Goal: Task Accomplishment & Management: Manage account settings

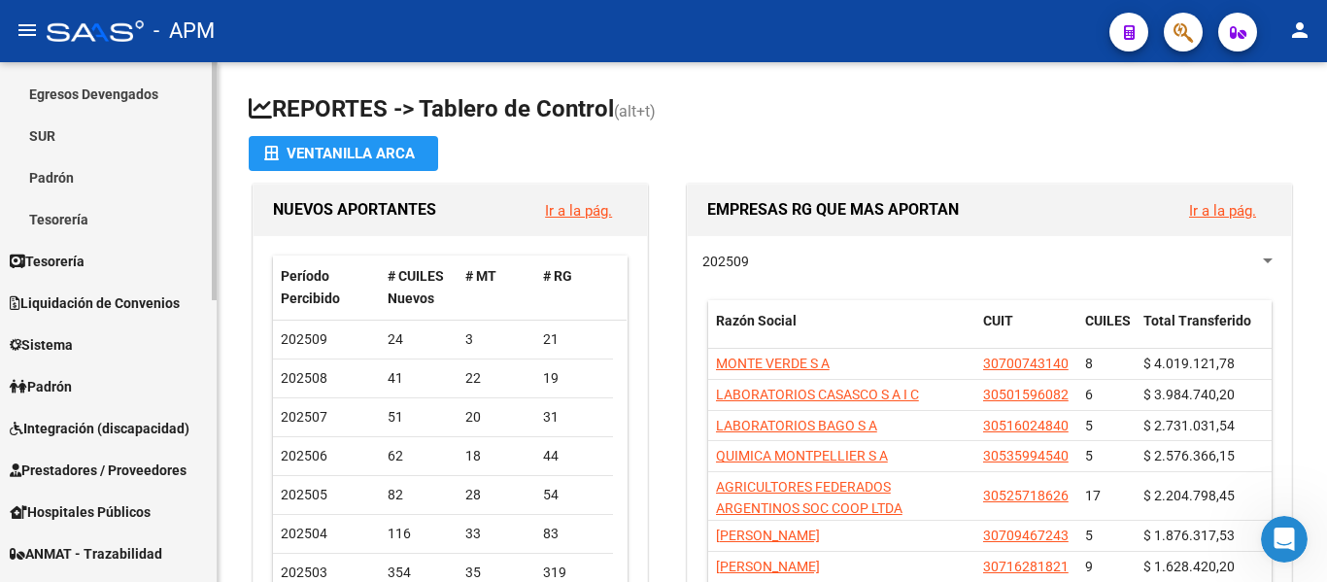
scroll to position [389, 0]
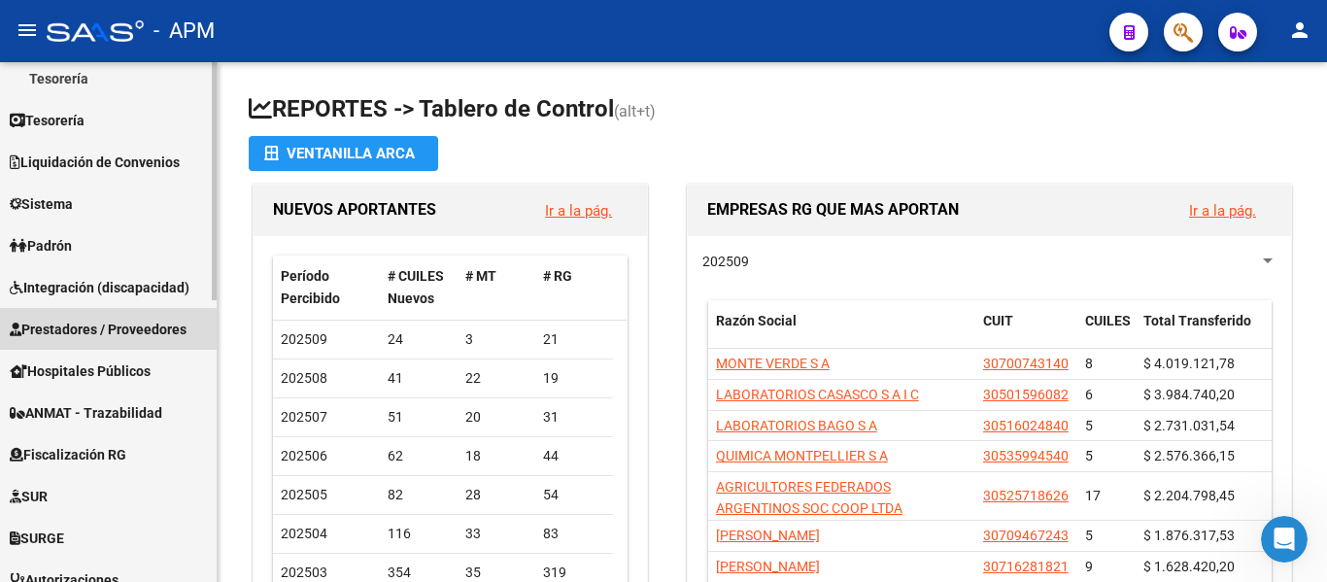
click at [86, 336] on span "Prestadores / Proveedores" at bounding box center [98, 329] width 177 height 21
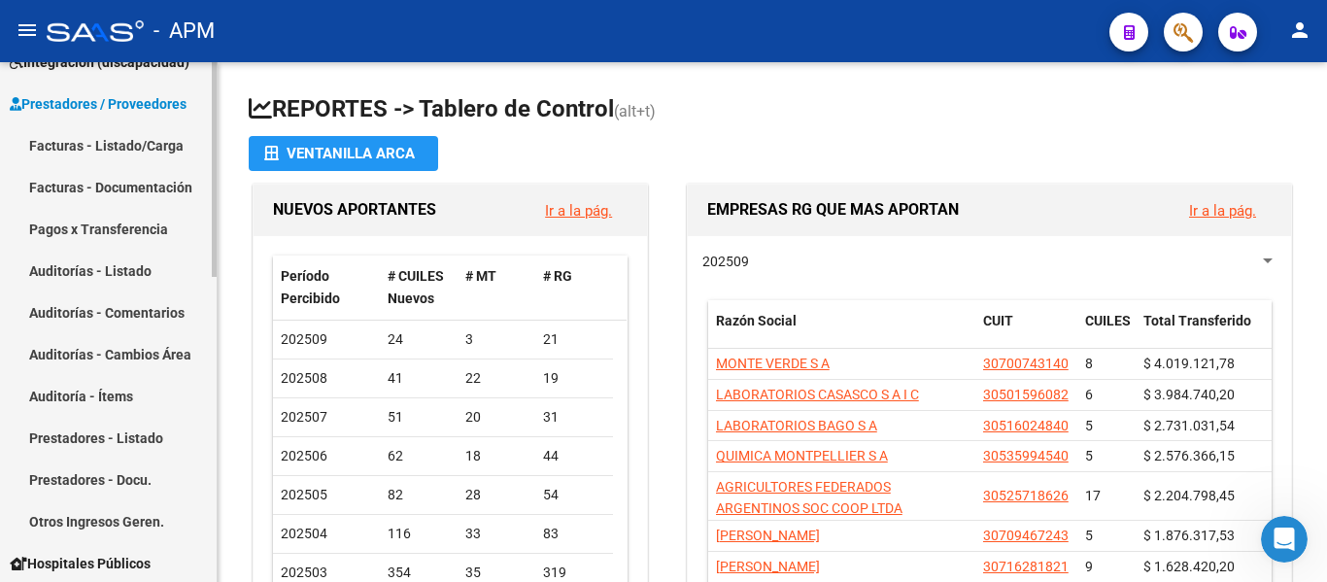
scroll to position [194, 0]
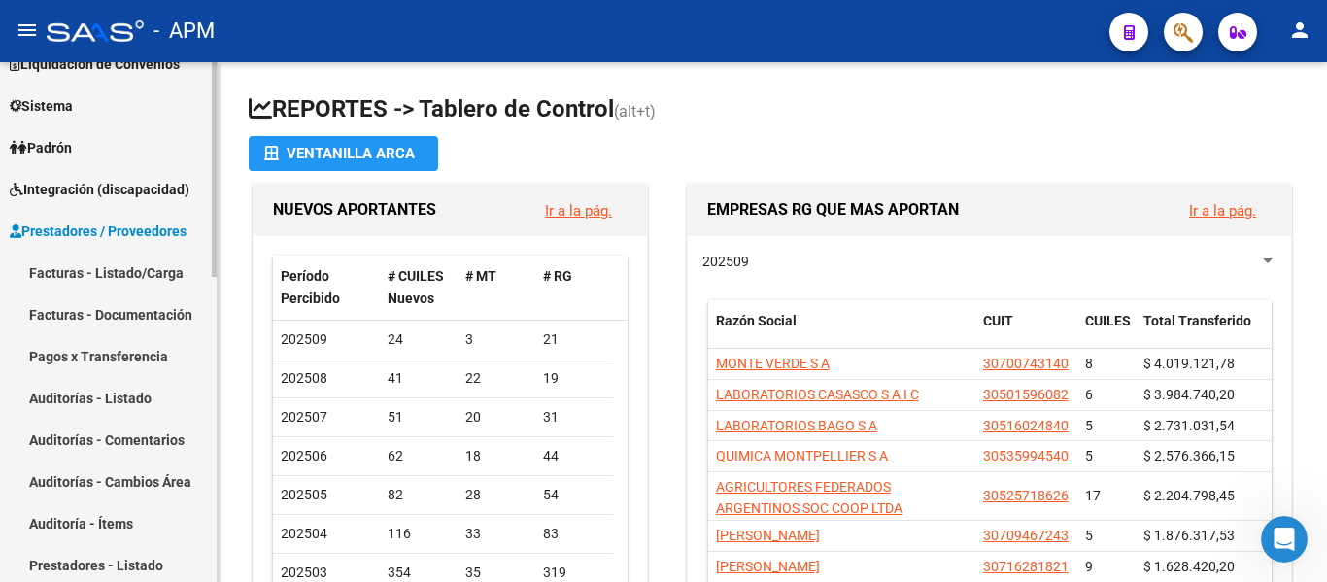
click at [113, 270] on link "Facturas - Listado/Carga" at bounding box center [108, 273] width 217 height 42
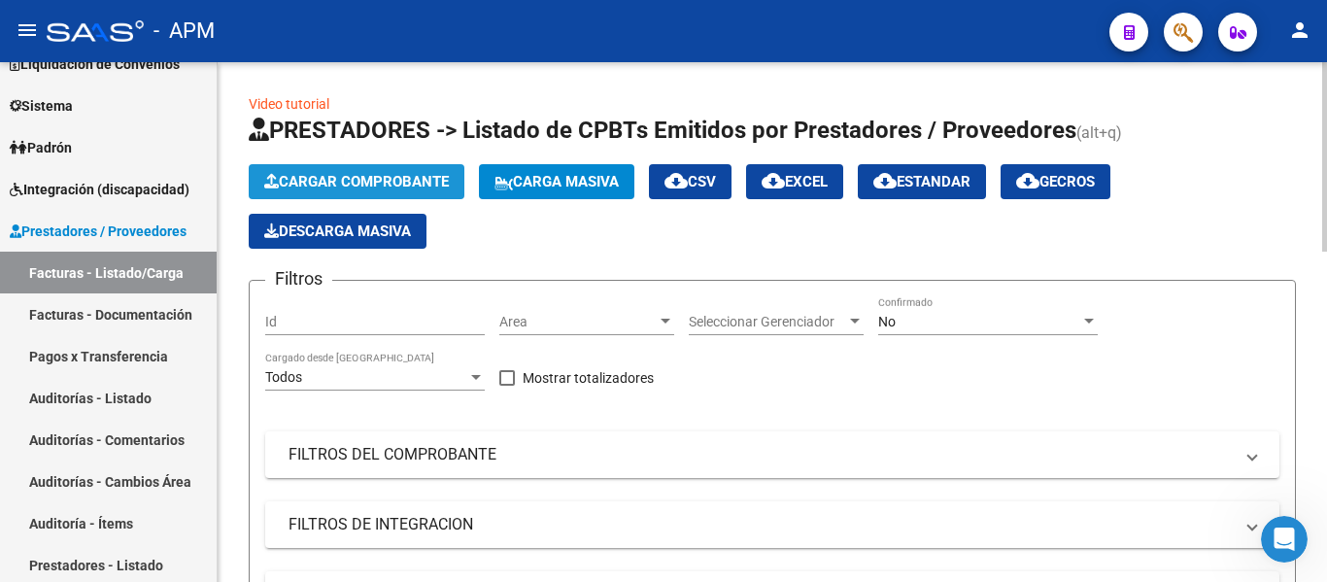
click at [387, 172] on button "Cargar Comprobante" at bounding box center [357, 181] width 216 height 35
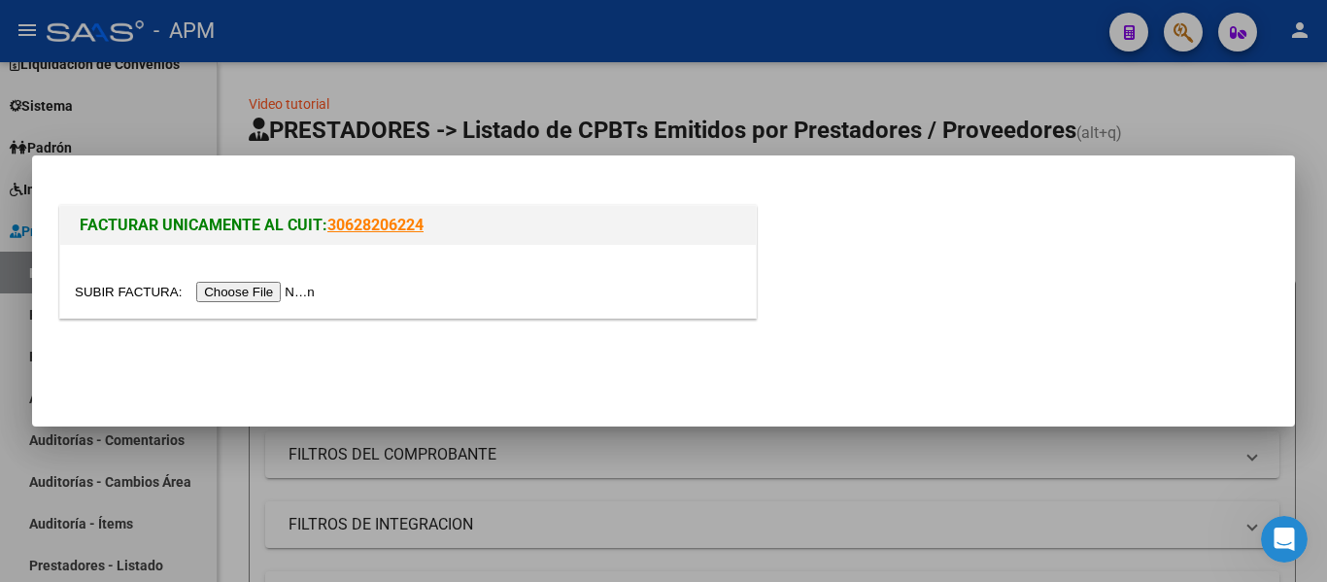
click at [292, 301] on input "file" at bounding box center [198, 292] width 246 height 20
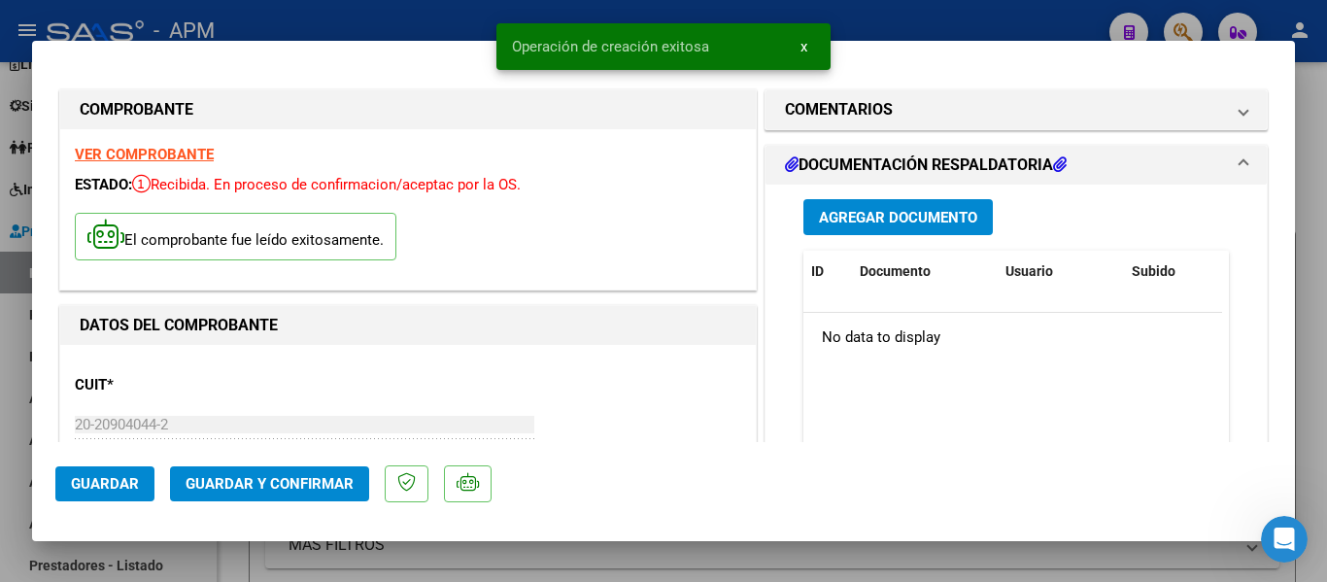
click at [195, 152] on strong "VER COMPROBANTE" at bounding box center [144, 154] width 139 height 17
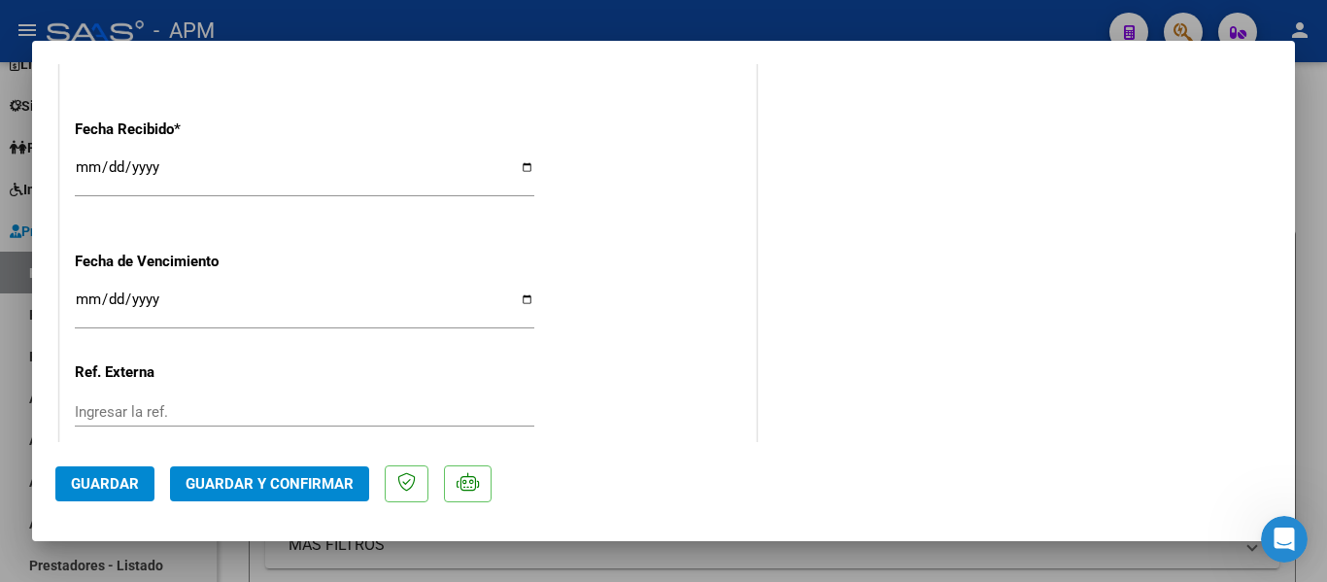
scroll to position [1383, 0]
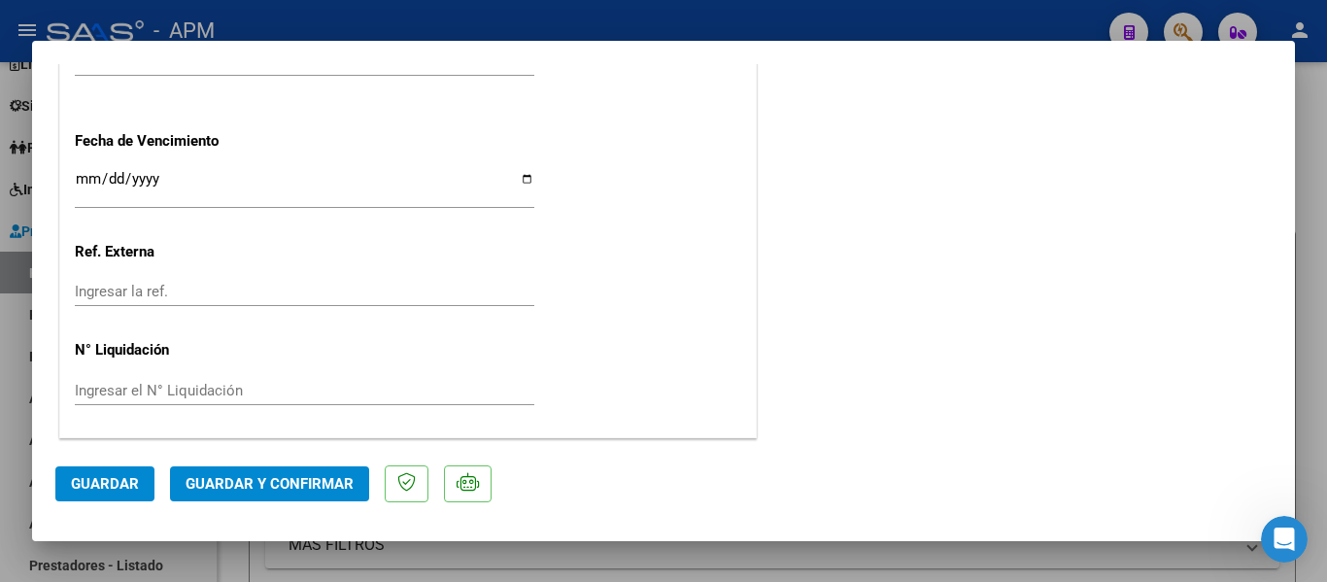
click at [277, 487] on span "Guardar y Confirmar" at bounding box center [270, 483] width 168 height 17
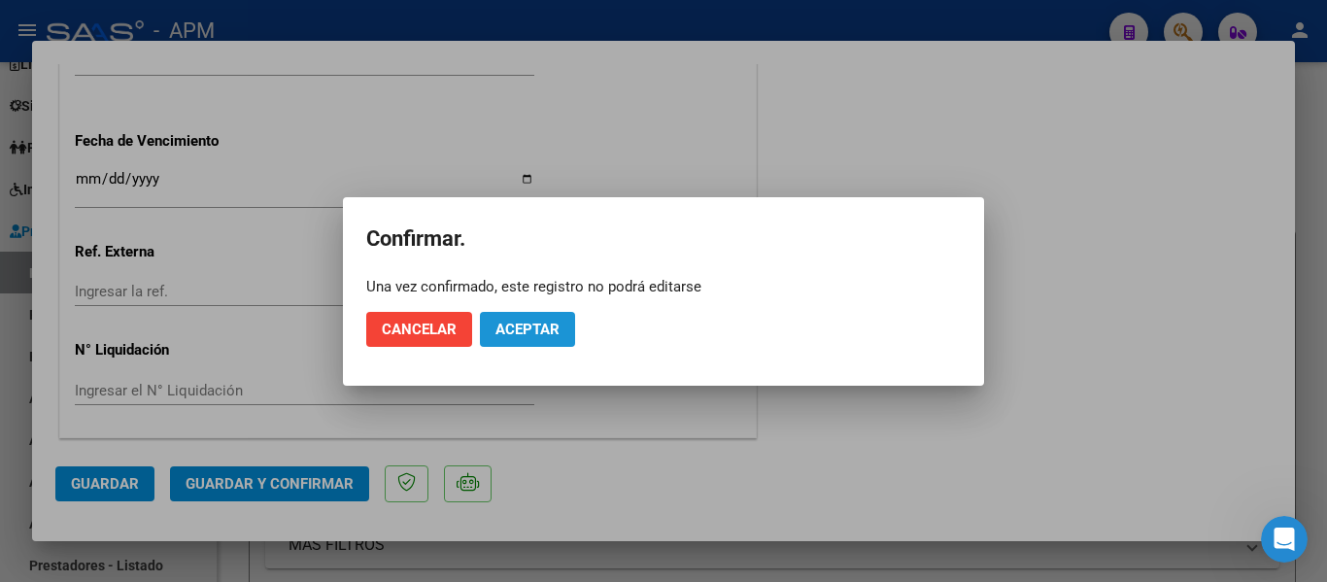
click at [519, 316] on button "Aceptar" at bounding box center [527, 329] width 95 height 35
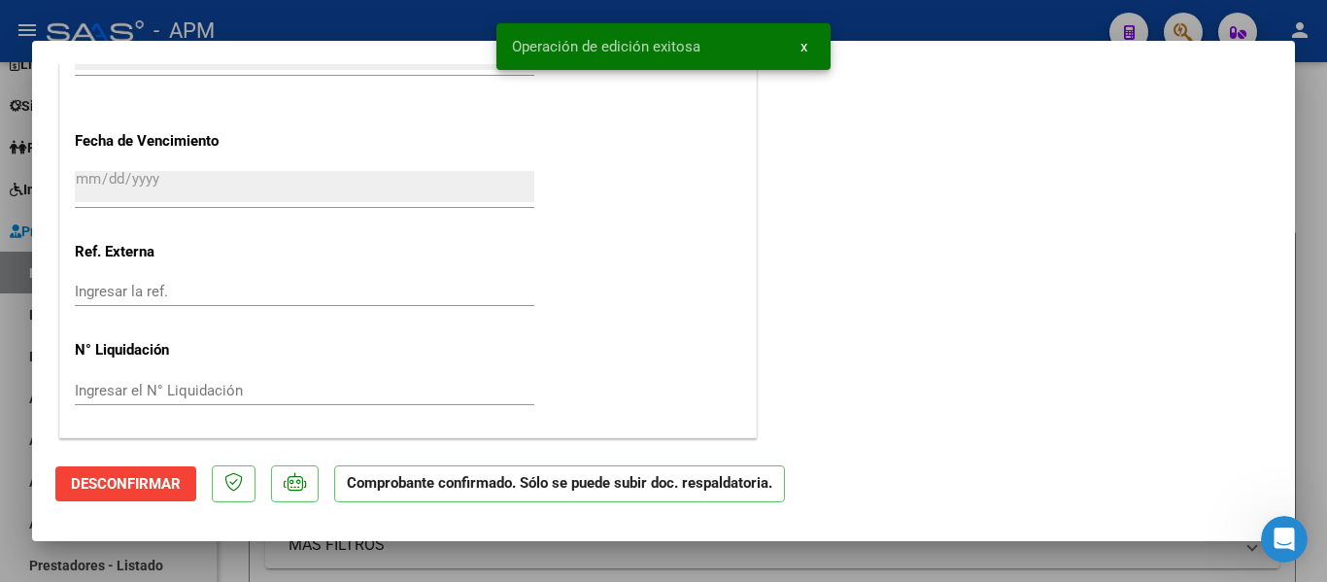
click at [732, 563] on div at bounding box center [663, 291] width 1327 height 582
type input "$ 0,00"
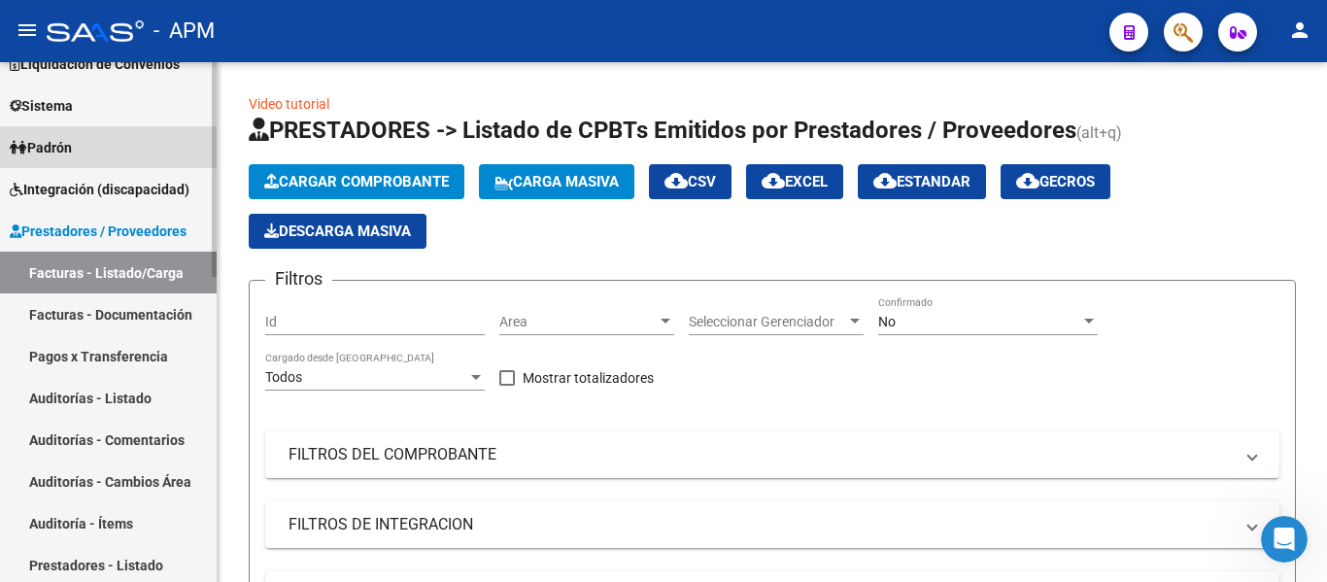
click at [107, 138] on link "Padrón" at bounding box center [108, 147] width 217 height 42
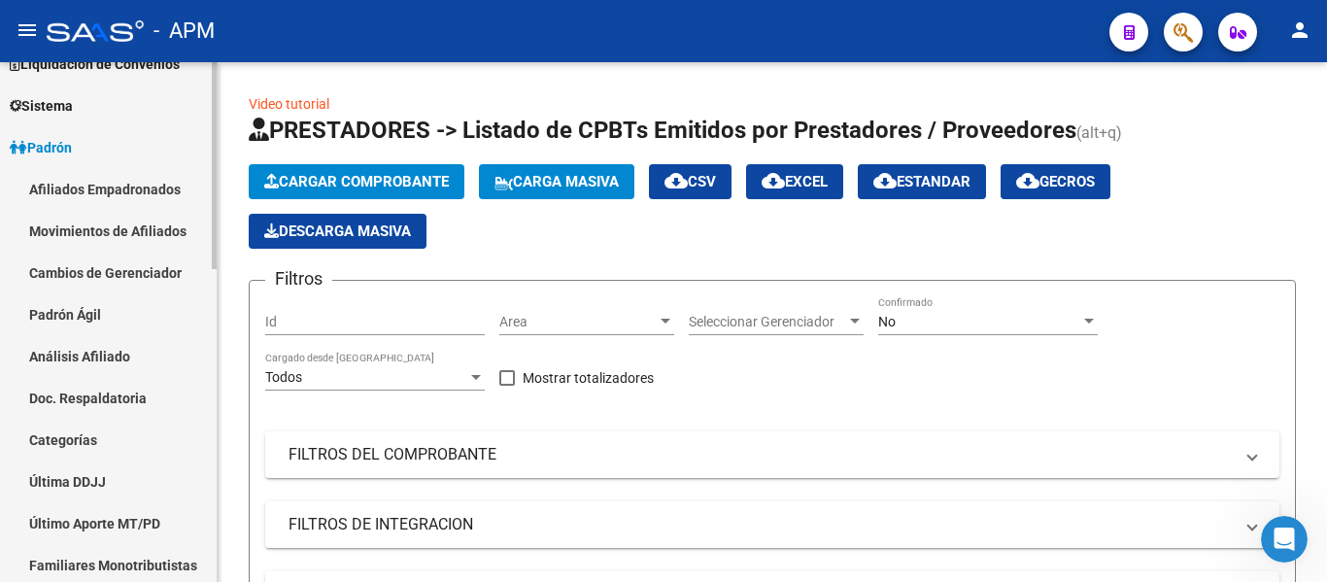
click at [121, 191] on link "Afiliados Empadronados" at bounding box center [108, 189] width 217 height 42
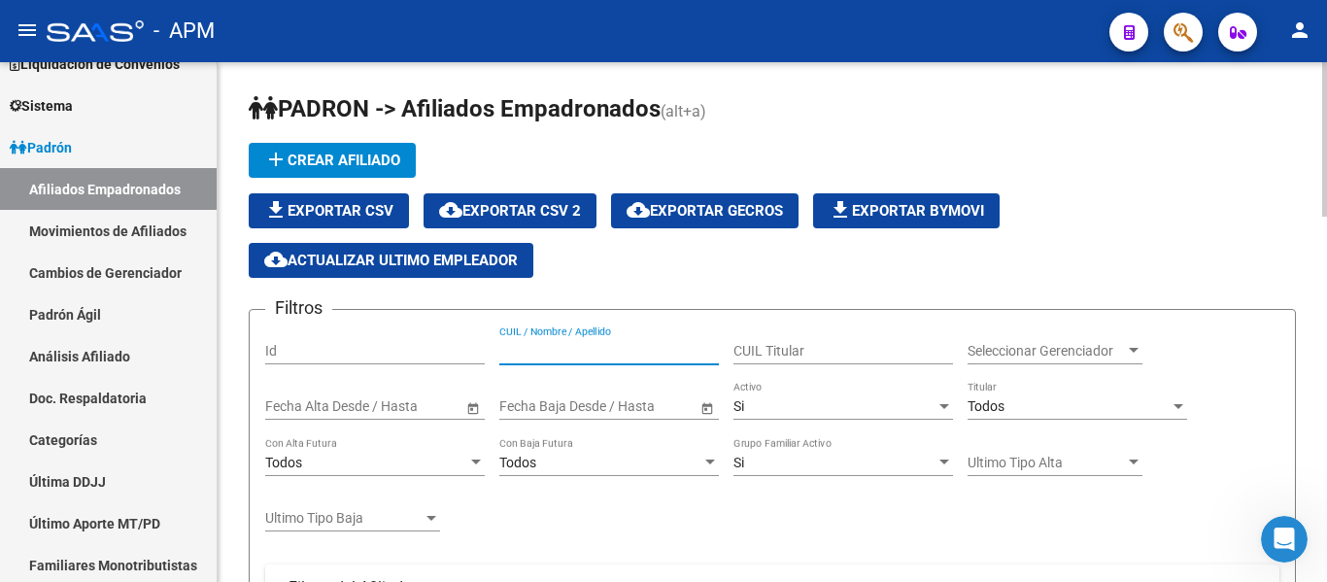
paste input "41441788"
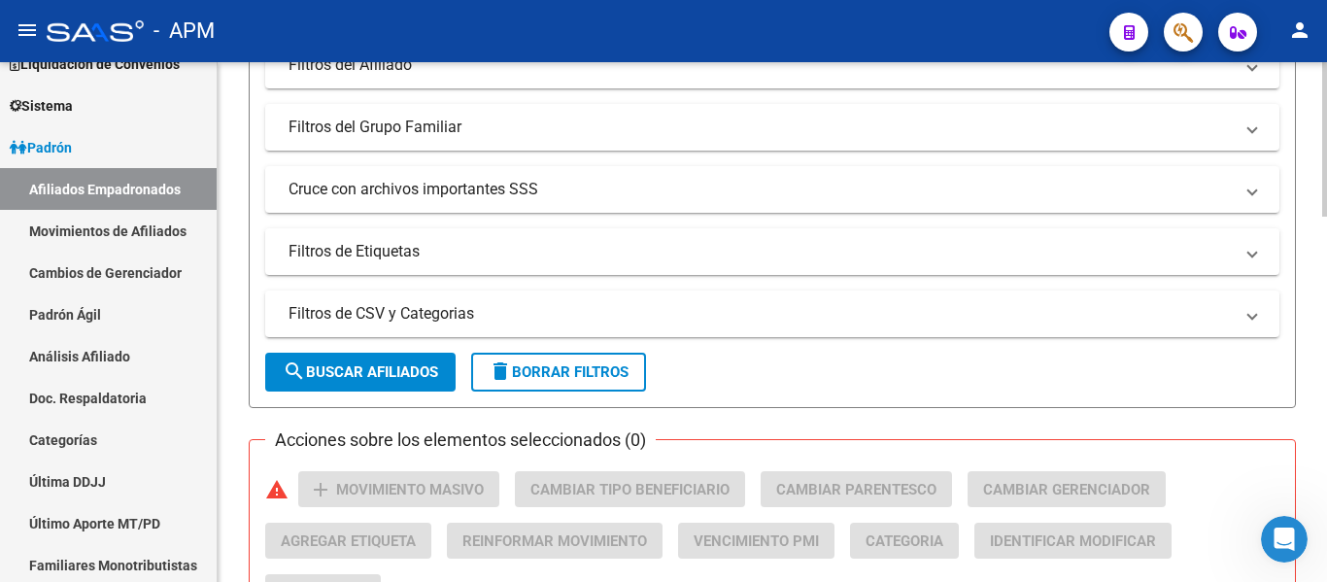
scroll to position [583, 0]
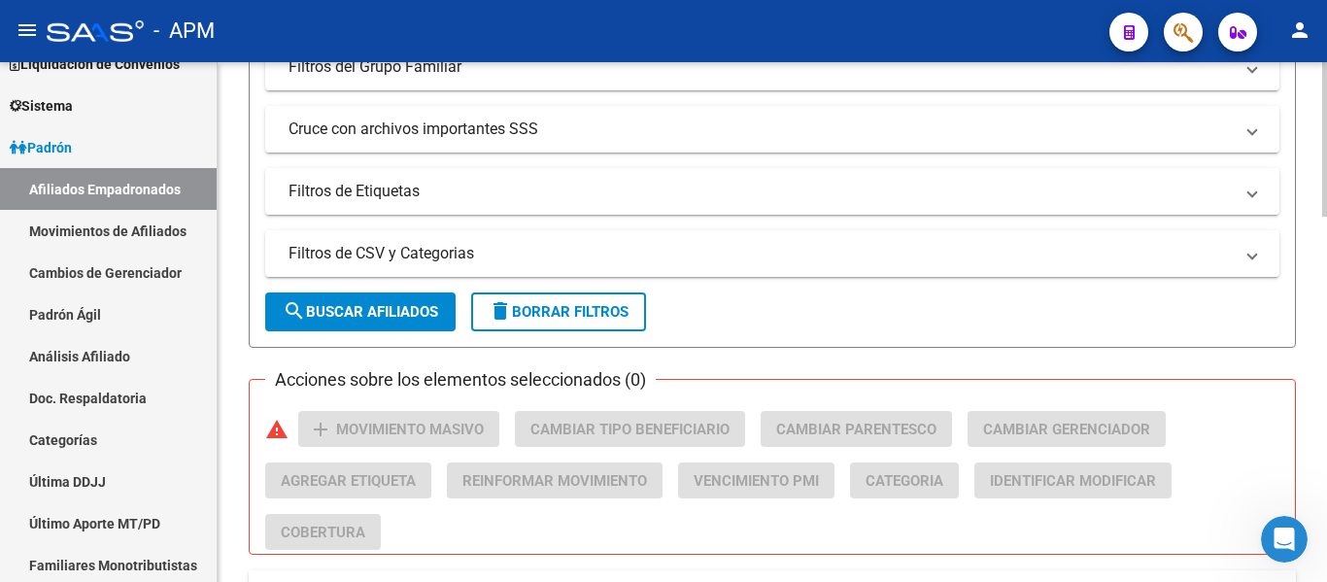
click at [399, 304] on span "search Buscar Afiliados" at bounding box center [360, 311] width 155 height 17
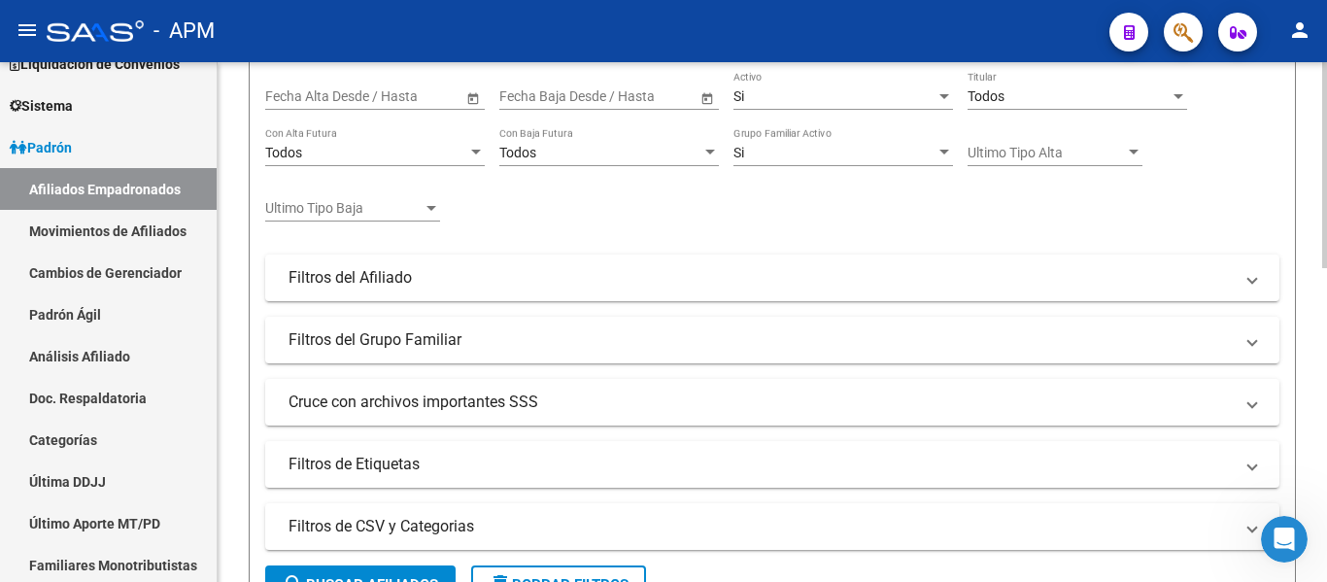
scroll to position [115, 0]
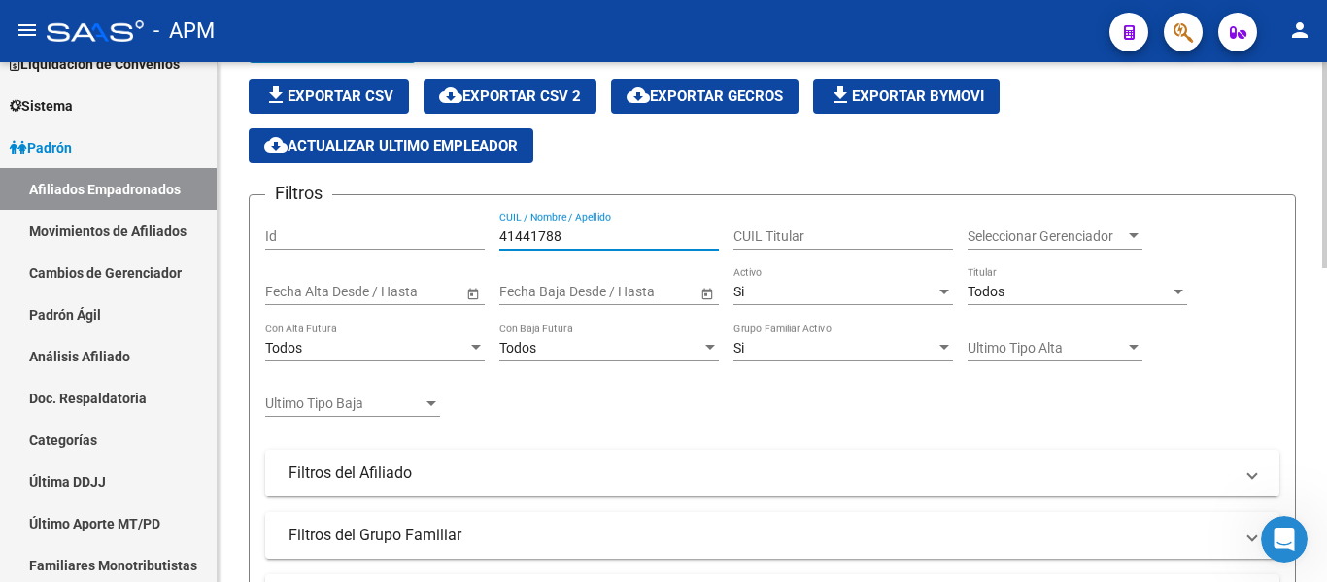
click at [590, 235] on input "41441788" at bounding box center [609, 236] width 220 height 17
type input "4"
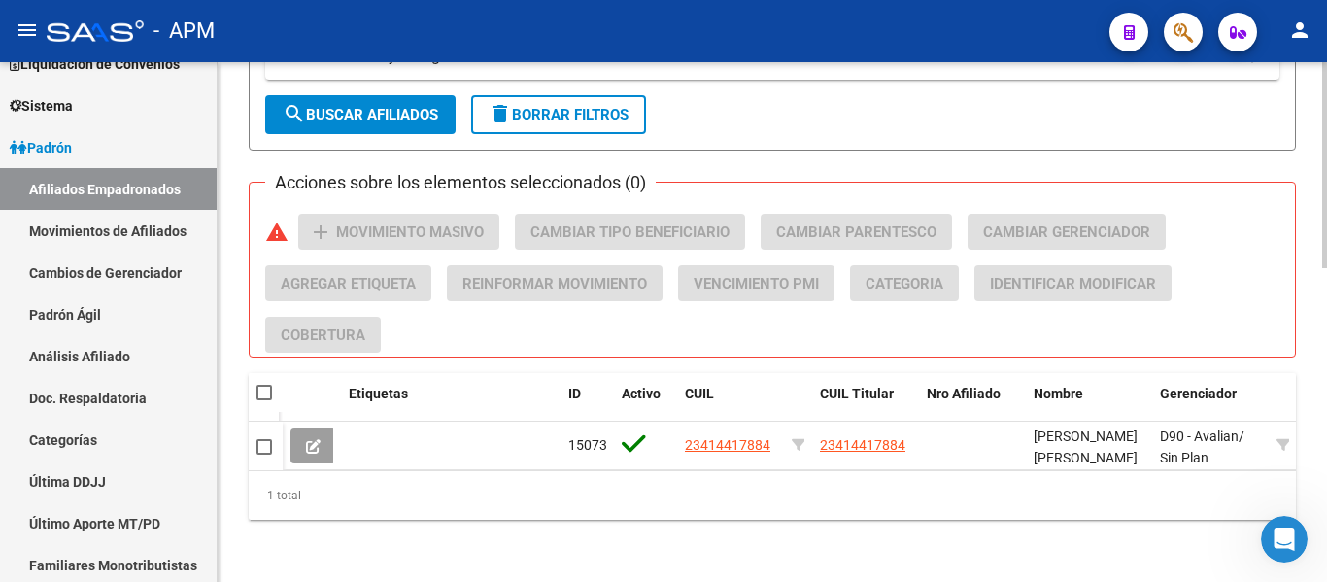
scroll to position [795, 0]
click at [400, 106] on span "search Buscar Afiliados" at bounding box center [360, 114] width 155 height 17
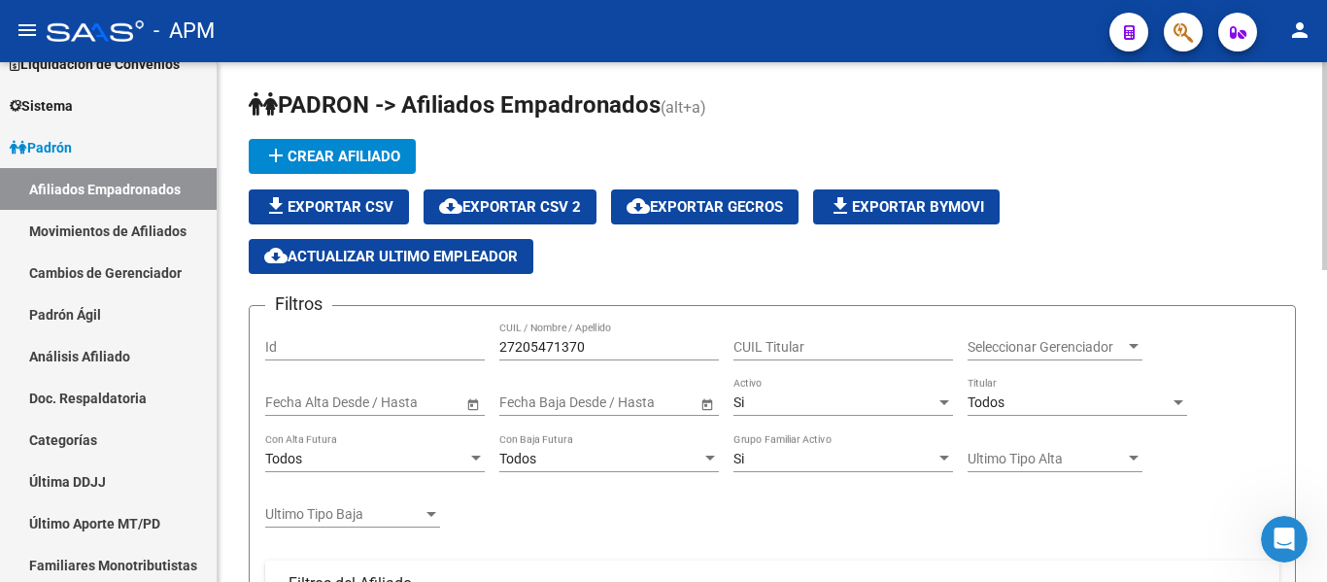
scroll to position [3, 0]
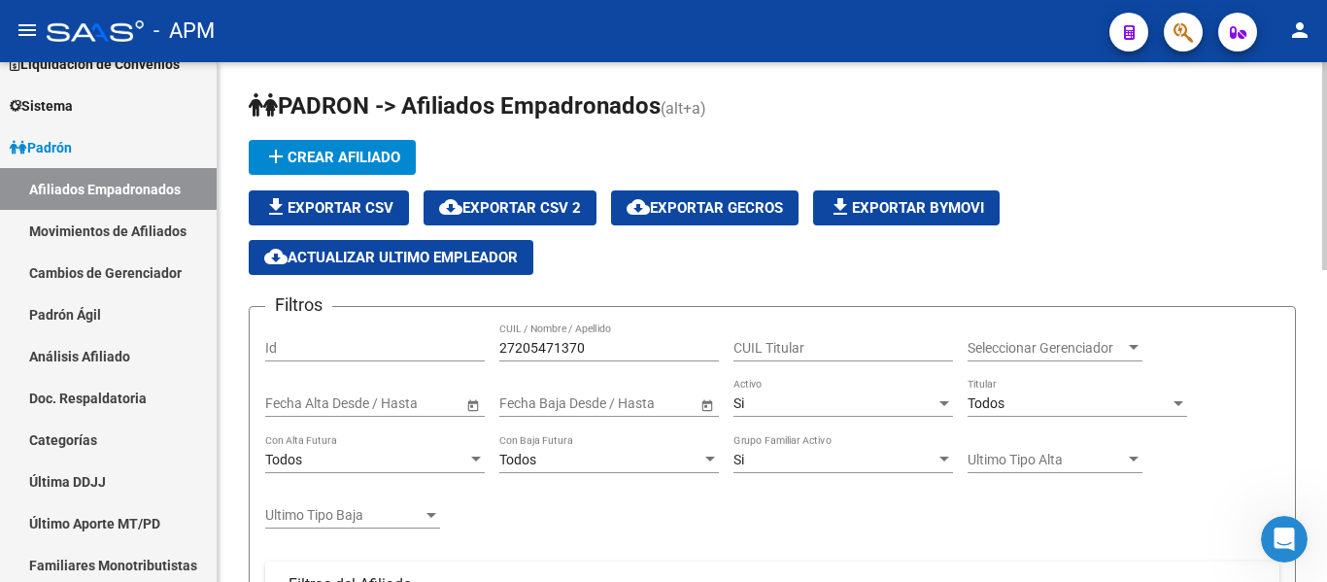
click at [851, 404] on div "Si" at bounding box center [835, 403] width 202 height 17
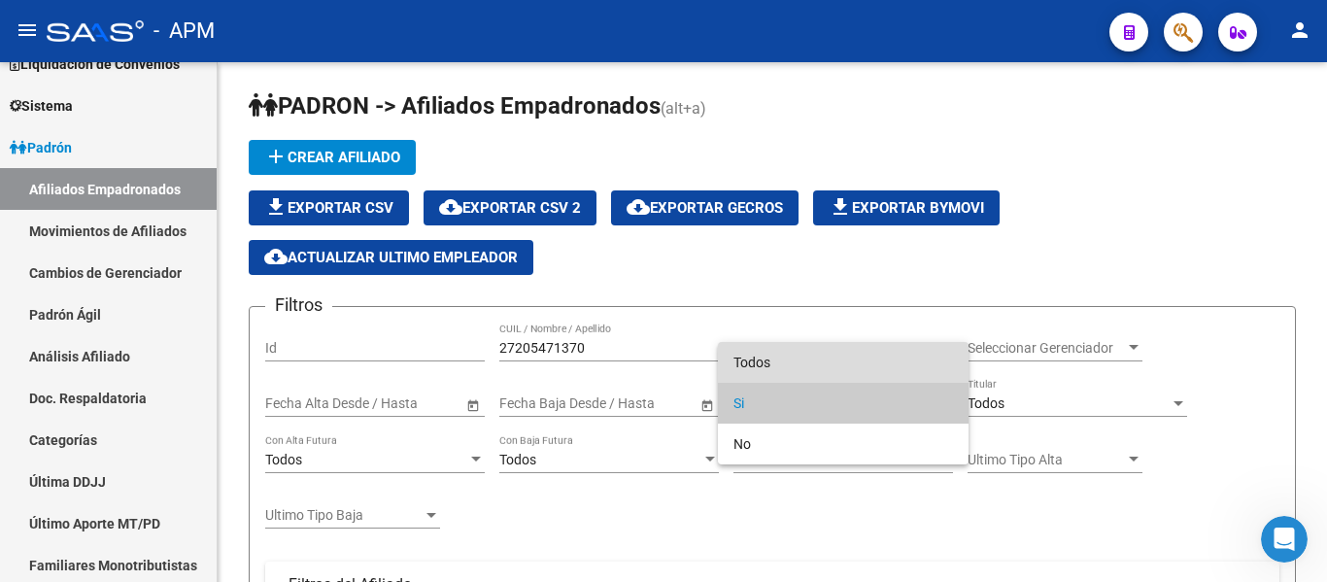
click at [846, 364] on span "Todos" at bounding box center [844, 362] width 220 height 41
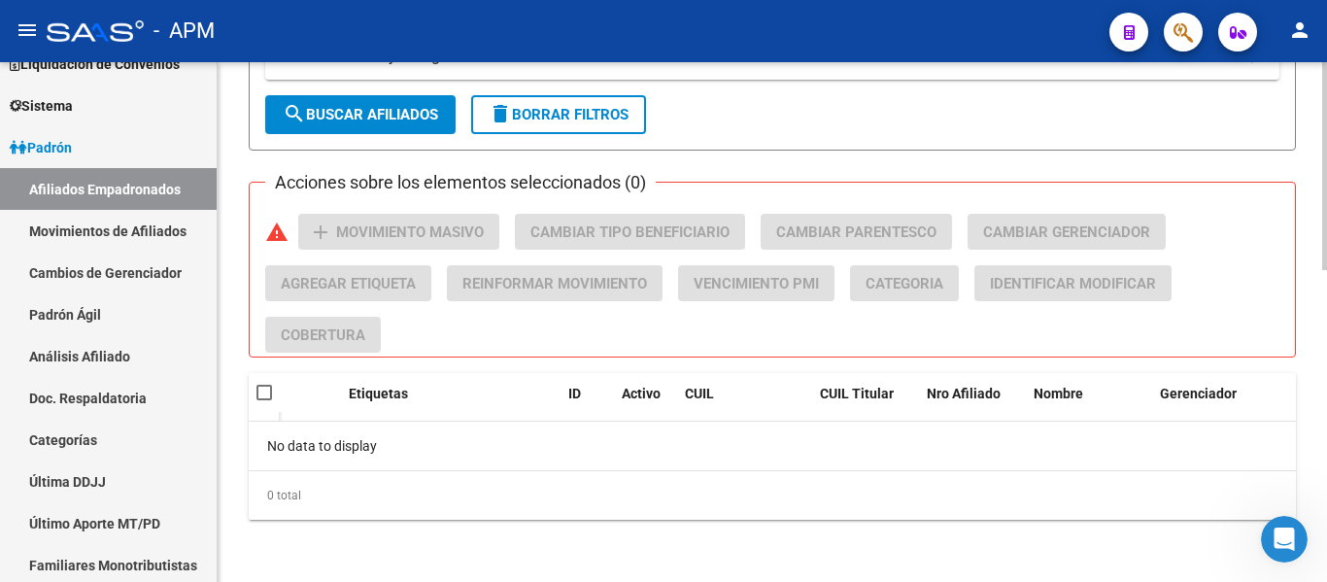
click at [418, 103] on button "search Buscar Afiliados" at bounding box center [360, 114] width 190 height 39
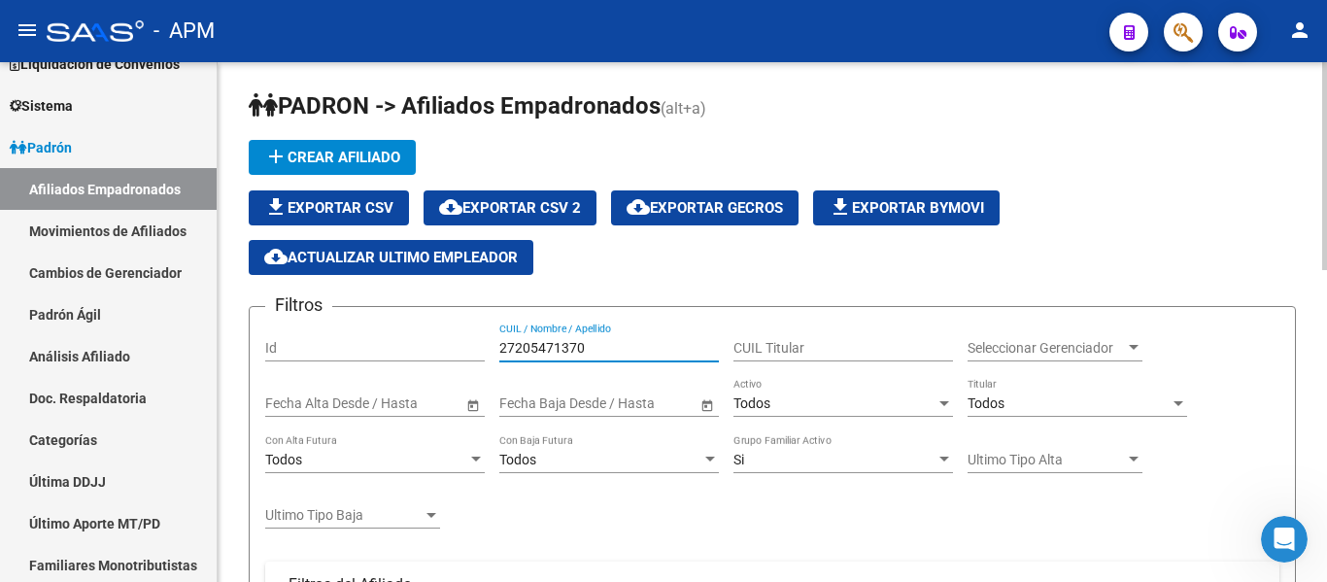
drag, startPoint x: 501, startPoint y: 350, endPoint x: 598, endPoint y: 353, distance: 96.2
click at [598, 353] on input "27205471370" at bounding box center [609, 348] width 220 height 17
type input "2"
type input "perez"
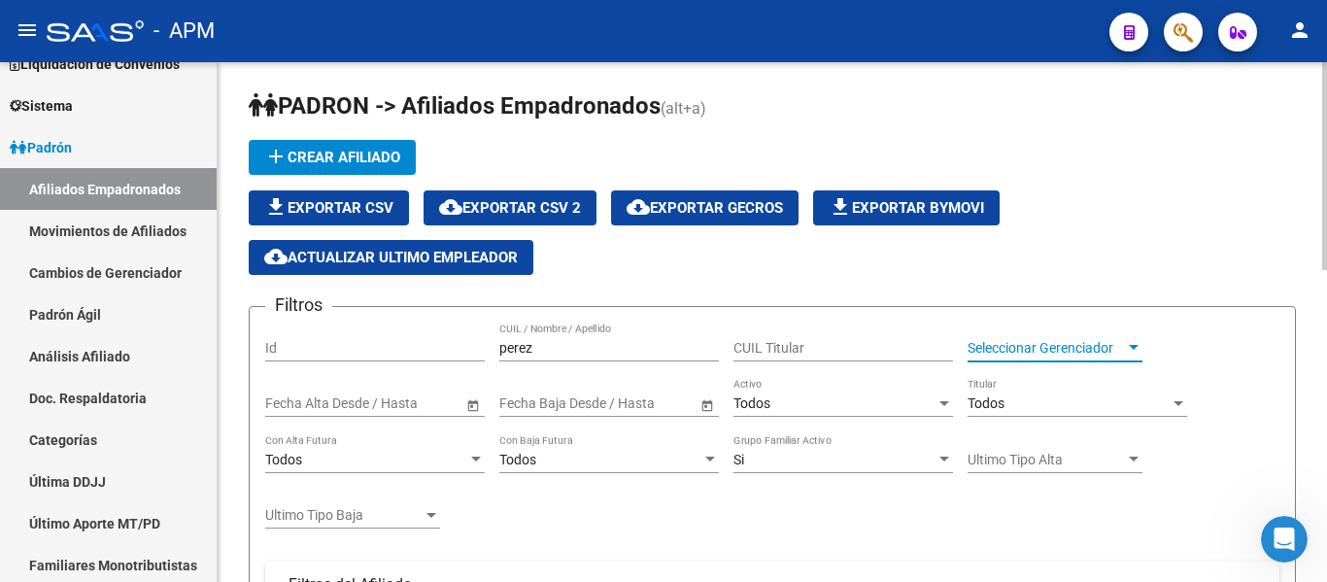
click at [1123, 349] on span "Seleccionar Gerenciador" at bounding box center [1046, 348] width 157 height 17
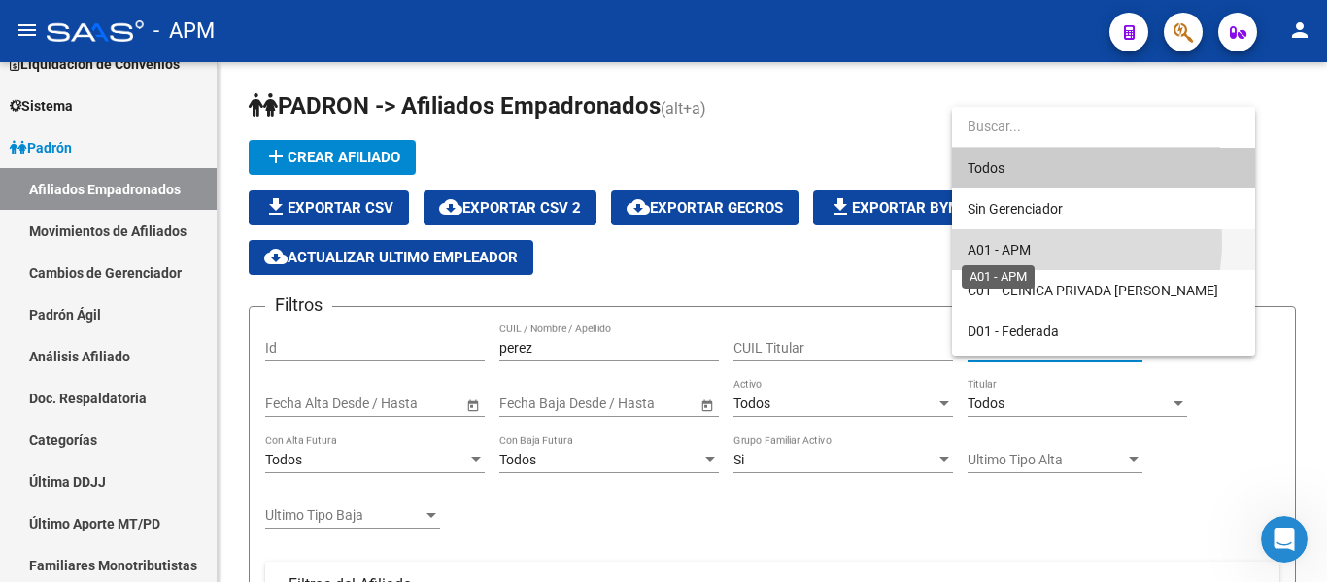
click at [1030, 242] on span "A01 - APM" at bounding box center [999, 250] width 63 height 16
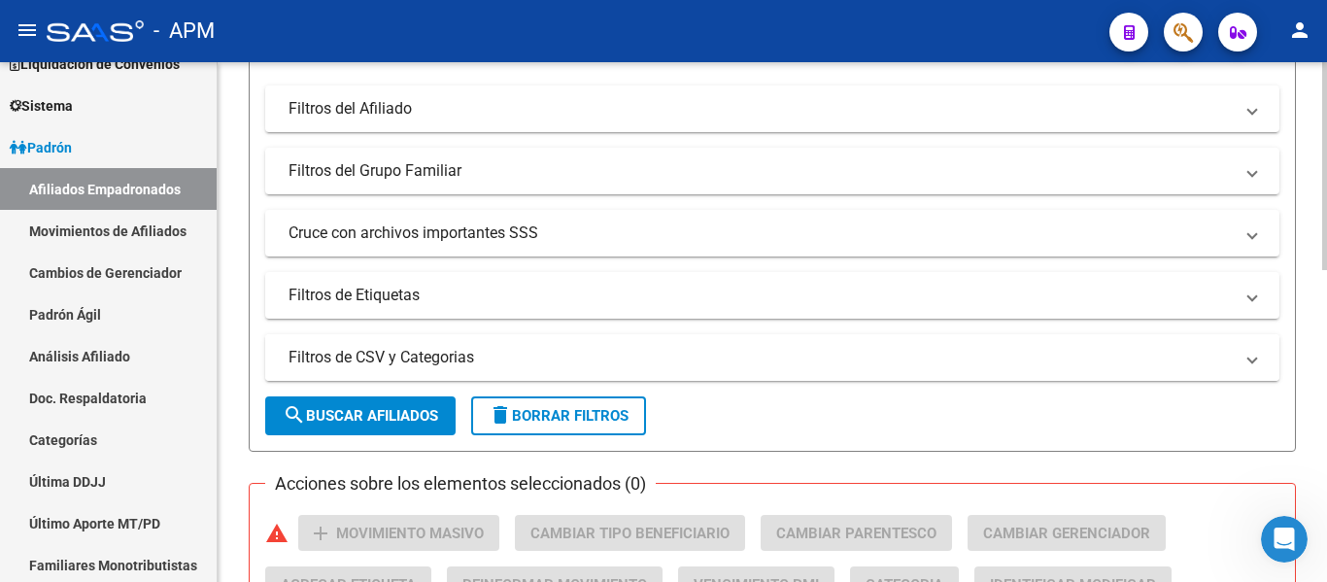
scroll to position [489, 0]
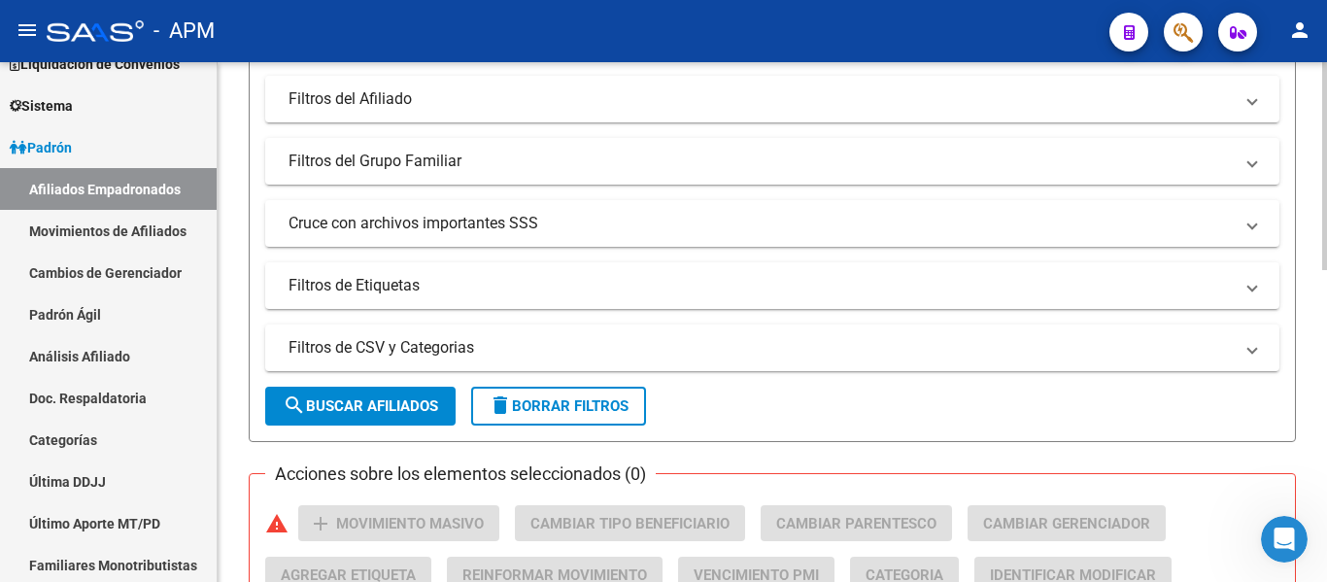
click at [409, 398] on span "search Buscar Afiliados" at bounding box center [360, 405] width 155 height 17
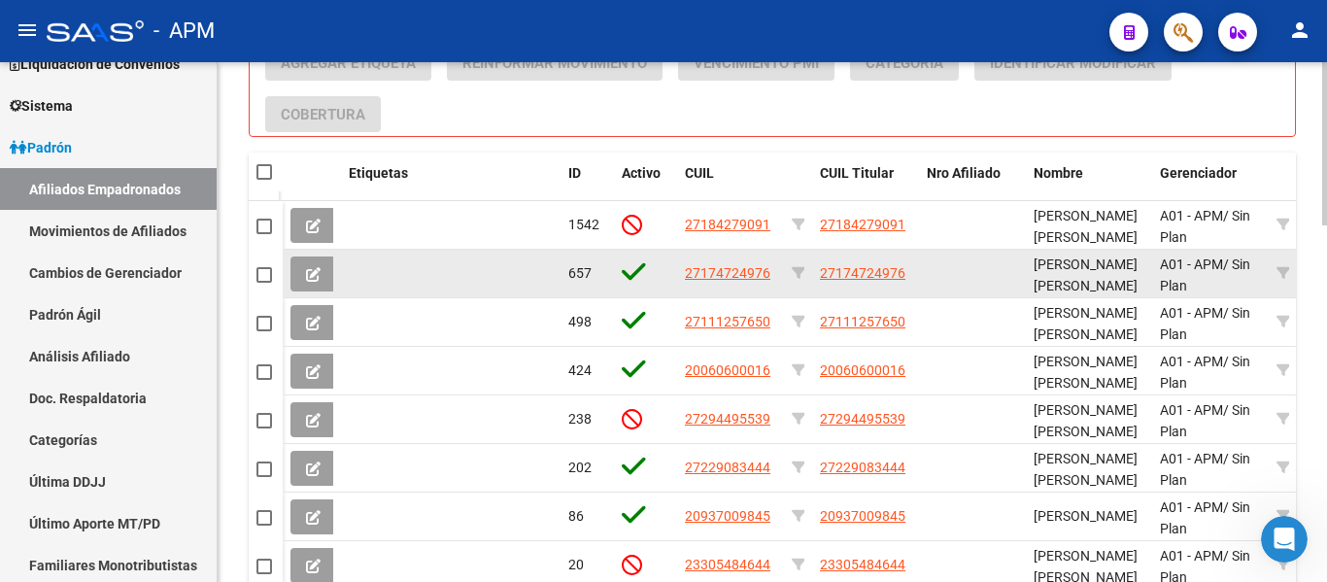
scroll to position [1028, 0]
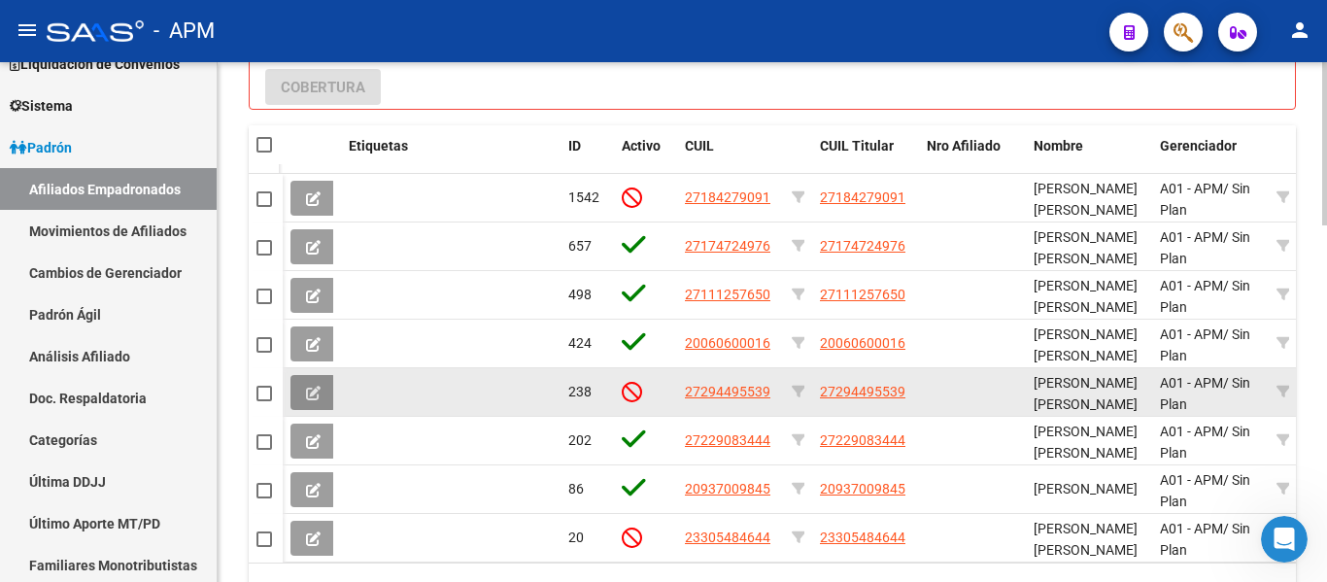
click at [298, 391] on button at bounding box center [313, 392] width 46 height 35
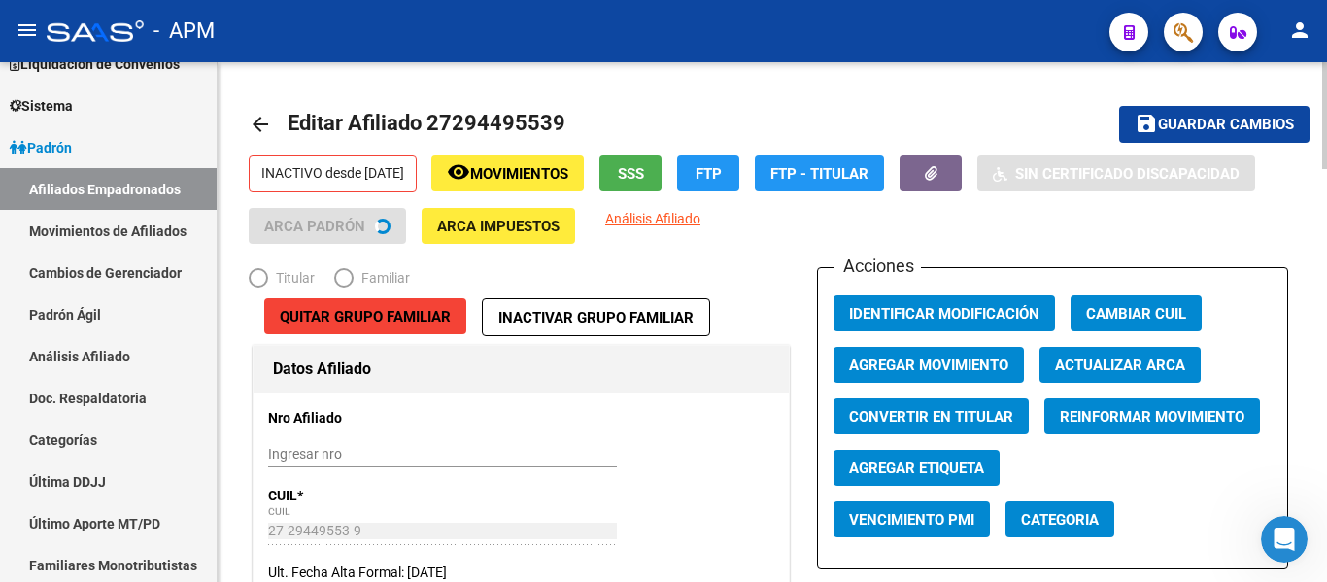
radio input "true"
type input "27-29449553-9"
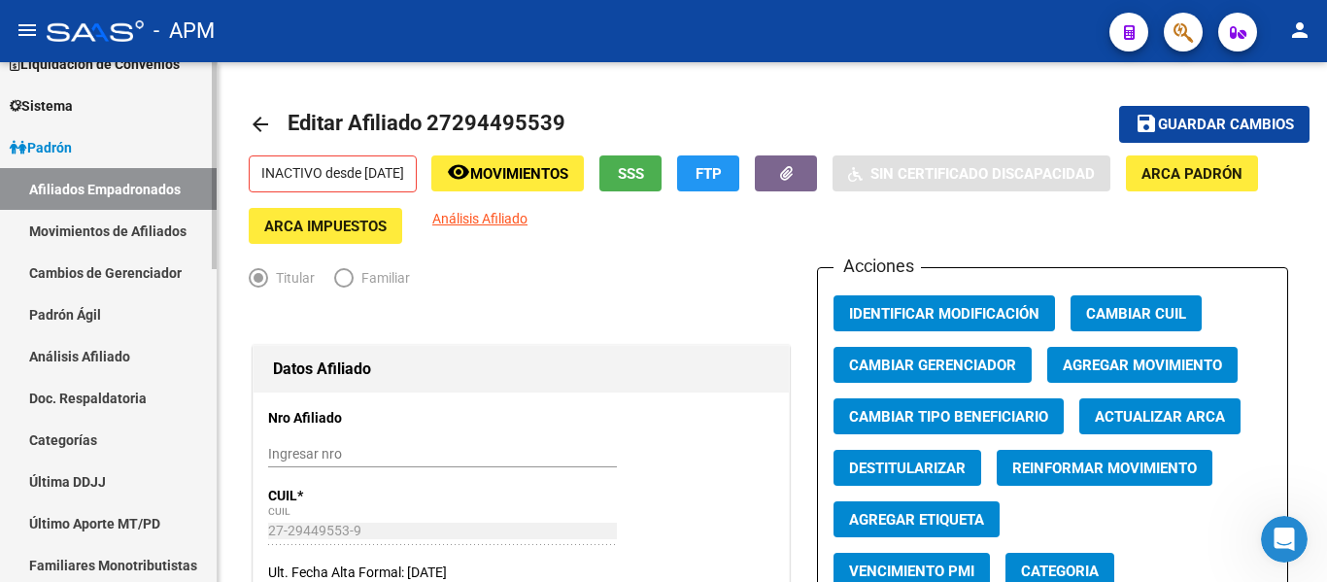
click at [119, 176] on link "Afiliados Empadronados" at bounding box center [108, 189] width 217 height 42
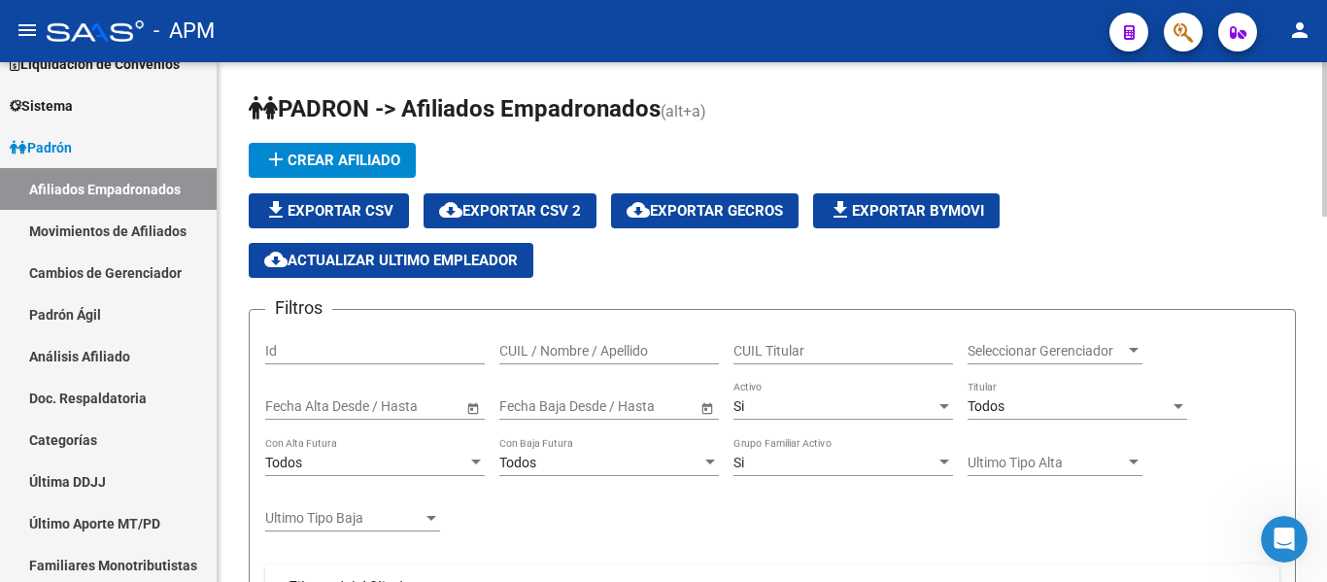
click at [587, 353] on input "CUIL / Nombre / Apellido" at bounding box center [609, 351] width 220 height 17
type input "perez"
click at [1132, 345] on div at bounding box center [1133, 351] width 17 height 16
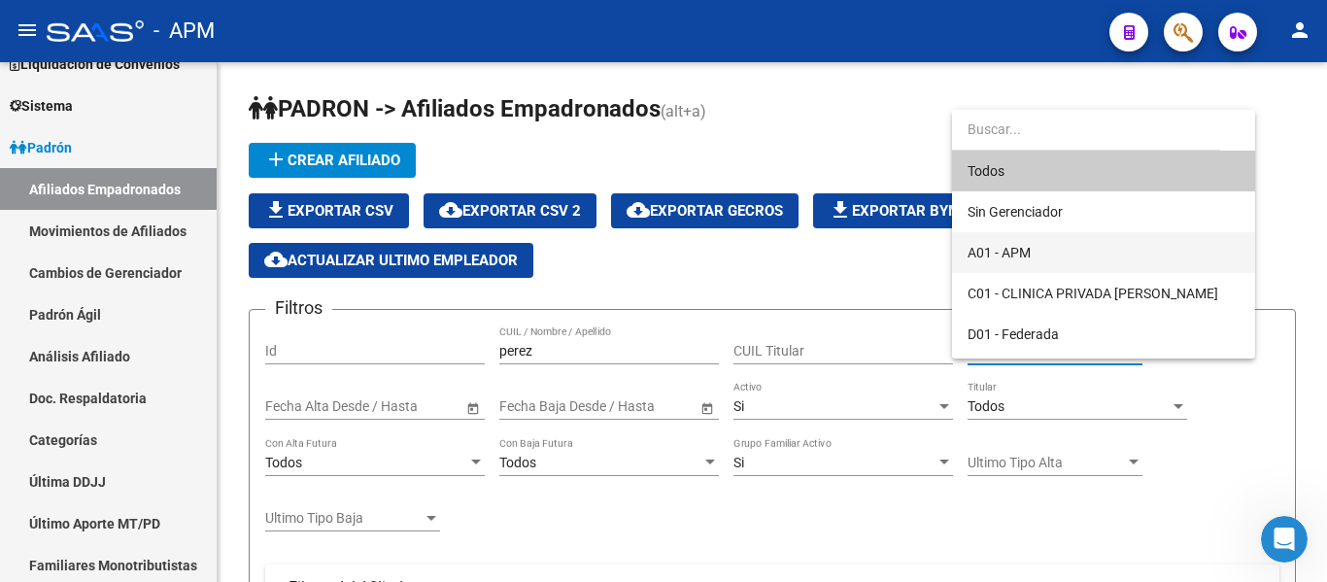
click at [1067, 256] on span "A01 - APM" at bounding box center [1104, 252] width 272 height 41
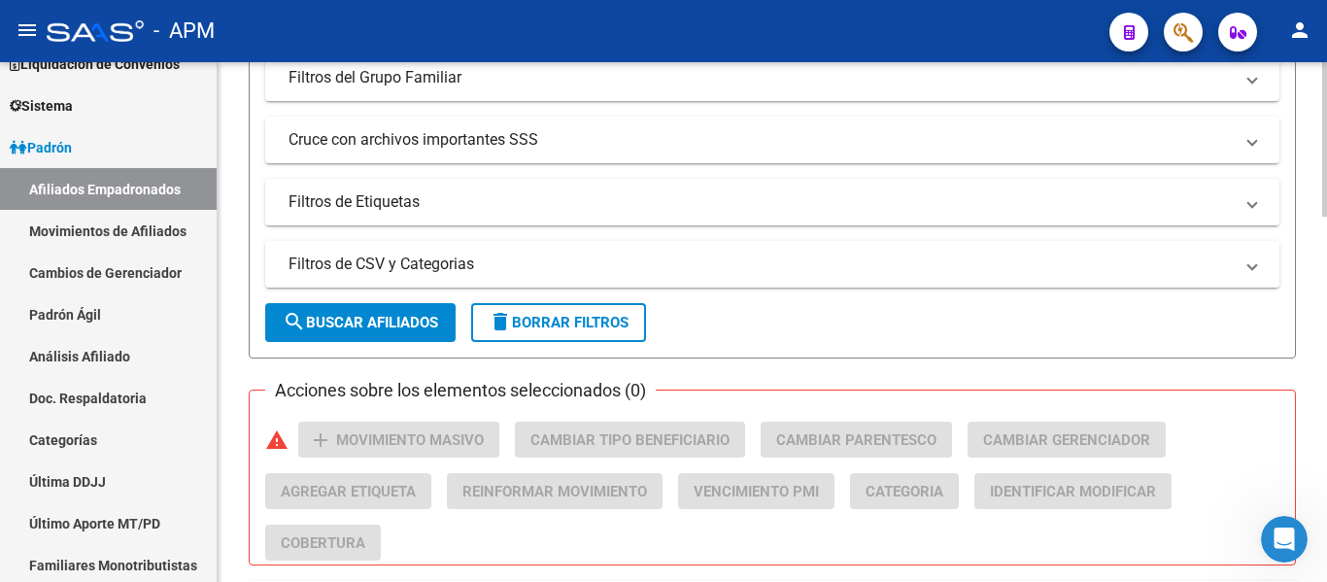
scroll to position [583, 0]
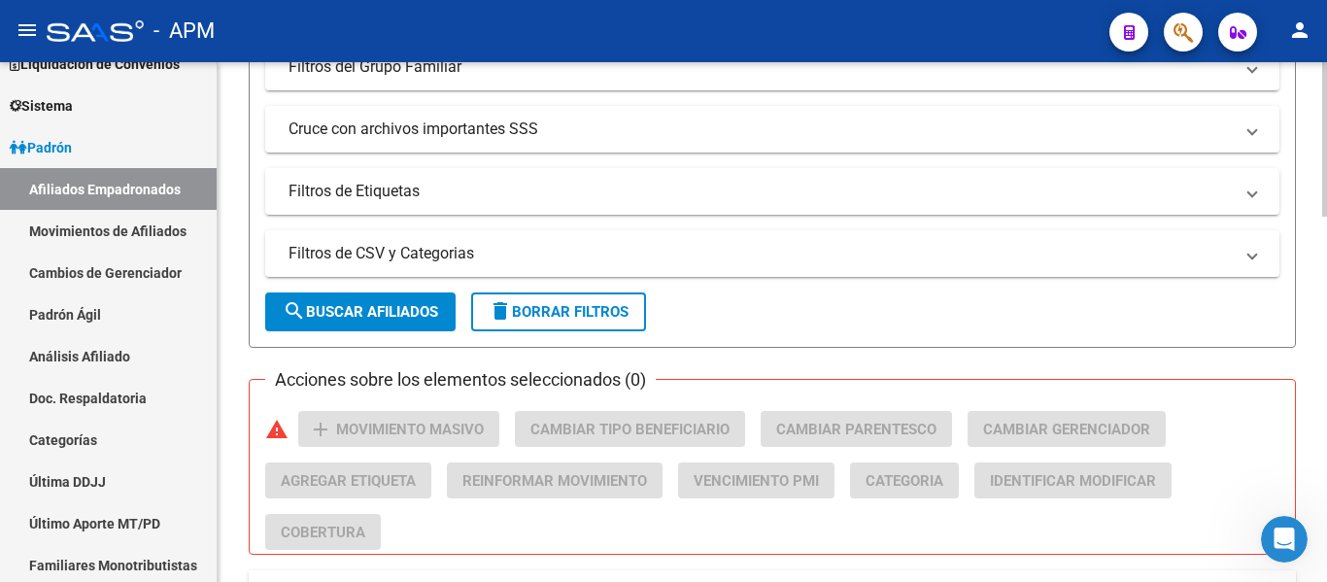
click at [422, 307] on span "search Buscar Afiliados" at bounding box center [360, 311] width 155 height 17
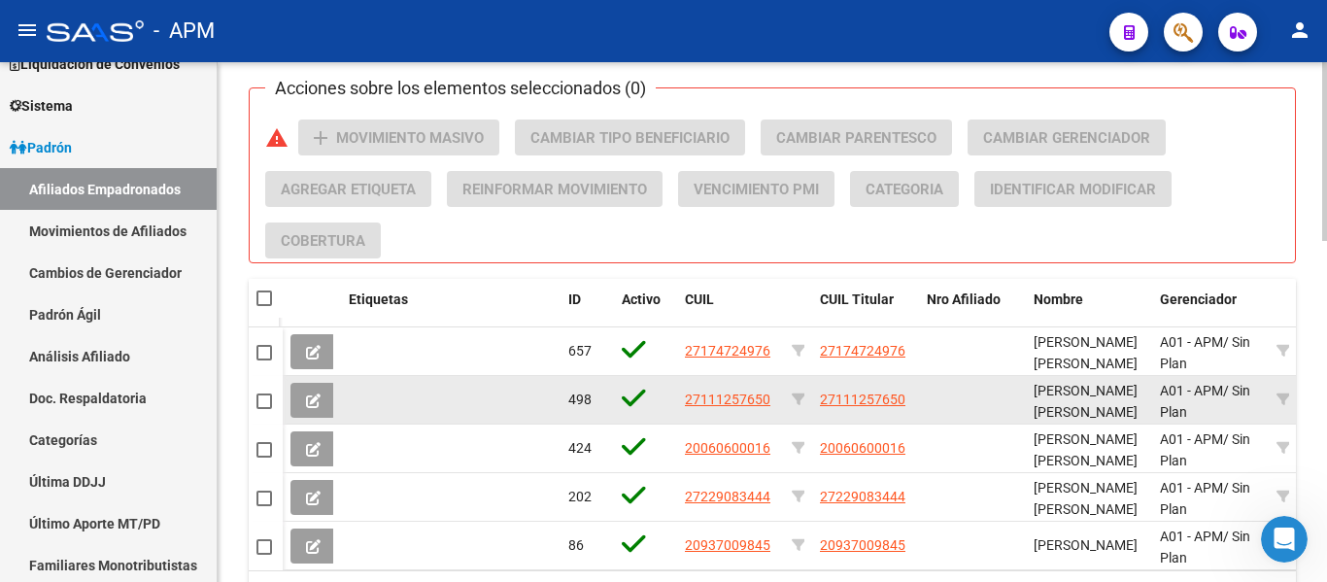
scroll to position [972, 0]
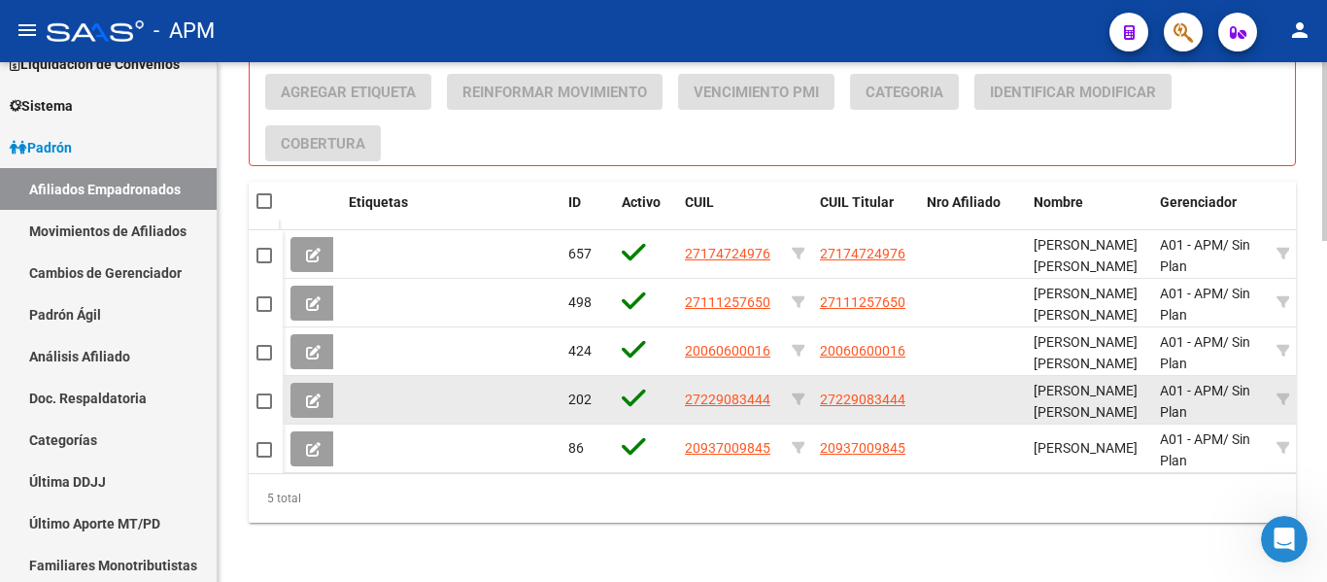
click at [314, 398] on icon at bounding box center [313, 400] width 15 height 15
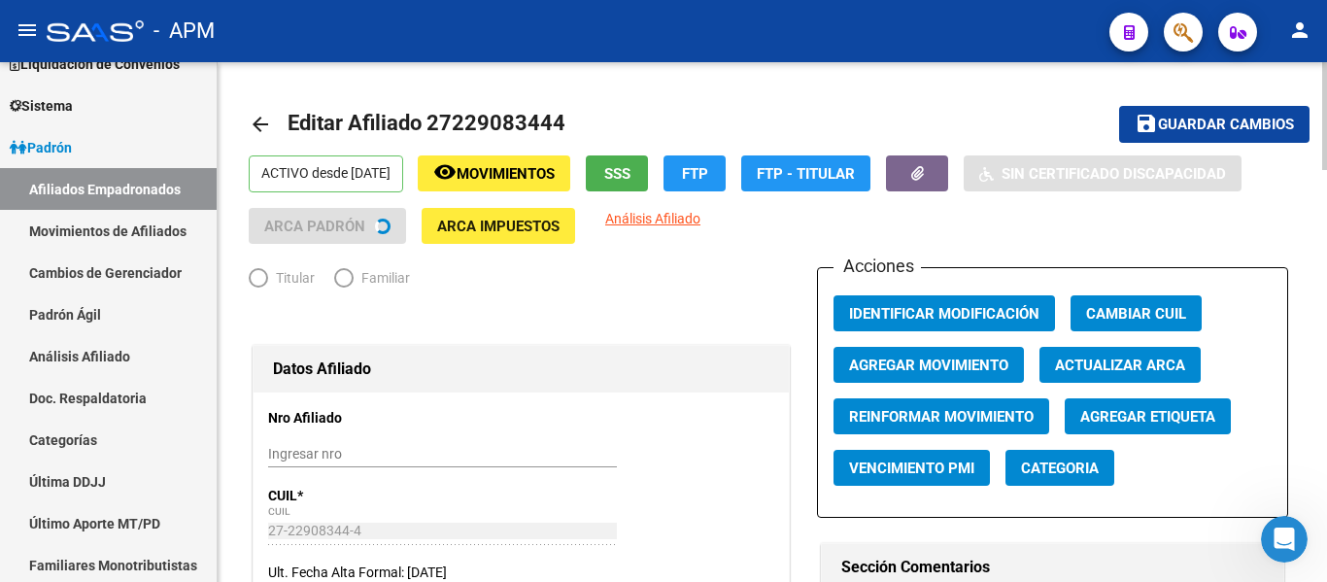
radio input "true"
type input "30-71635698-8"
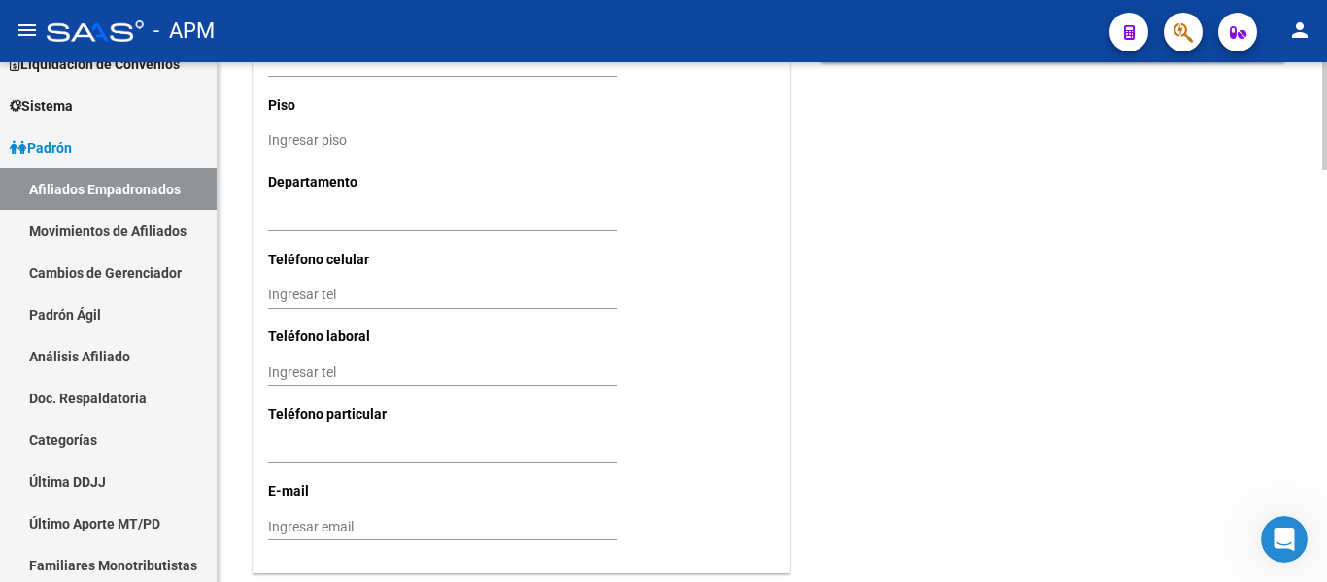
scroll to position [1981, 0]
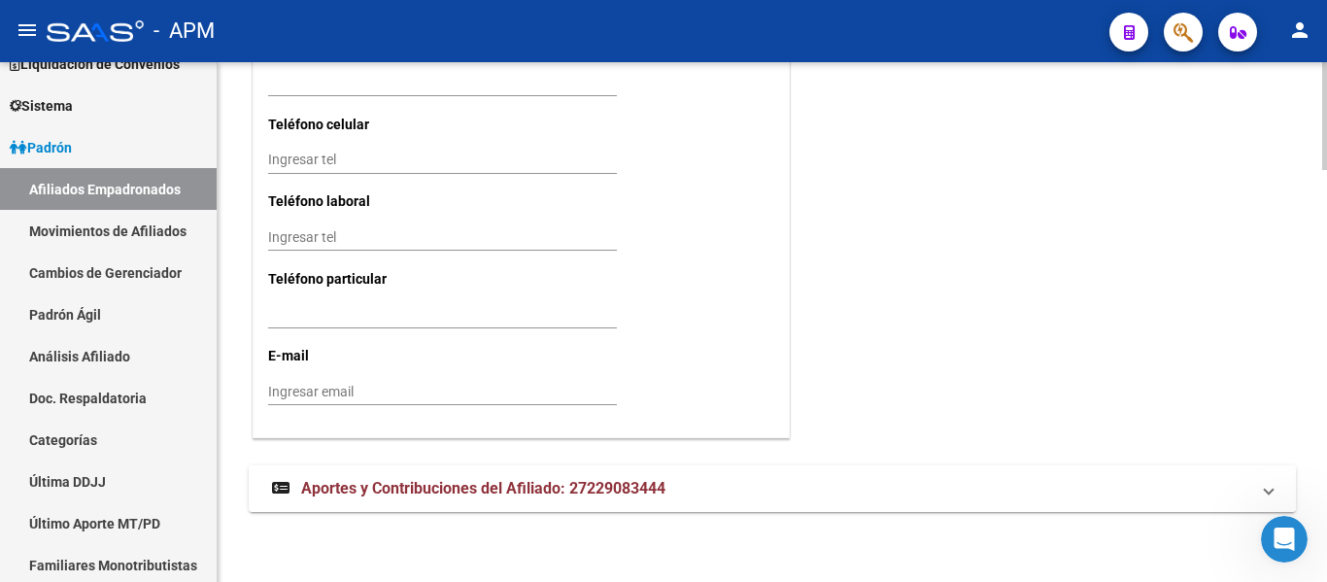
click at [1201, 492] on mat-panel-title "Aportes y Contribuciones del Afiliado: 27229083444" at bounding box center [760, 488] width 977 height 21
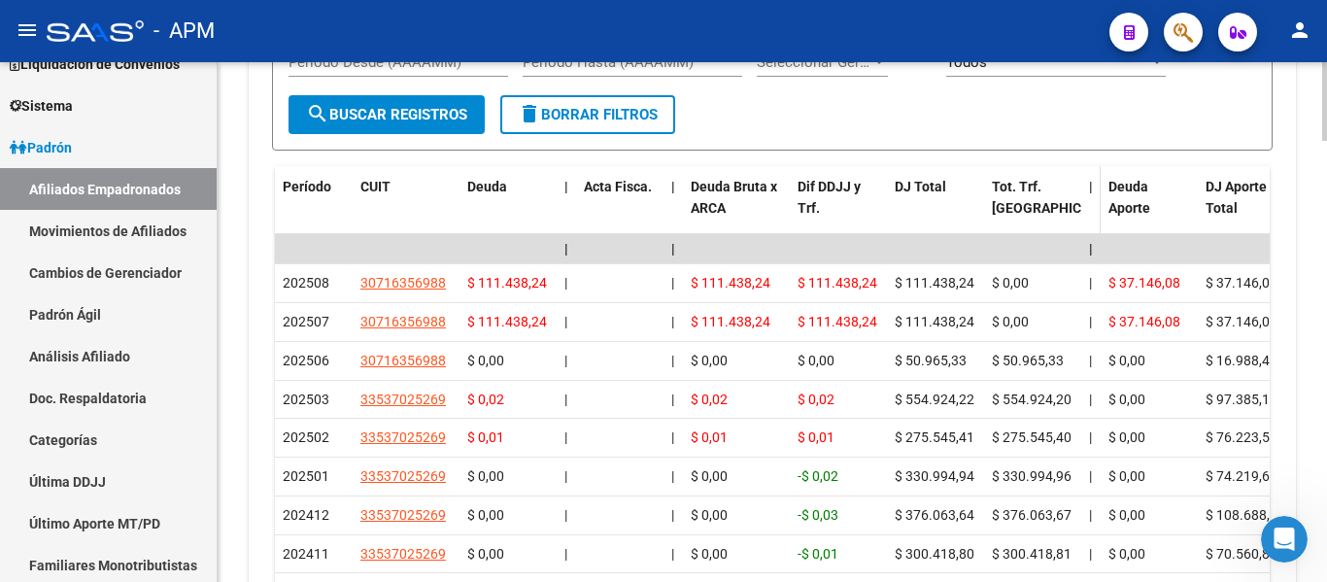
scroll to position [2661, 0]
